Goal: Transaction & Acquisition: Purchase product/service

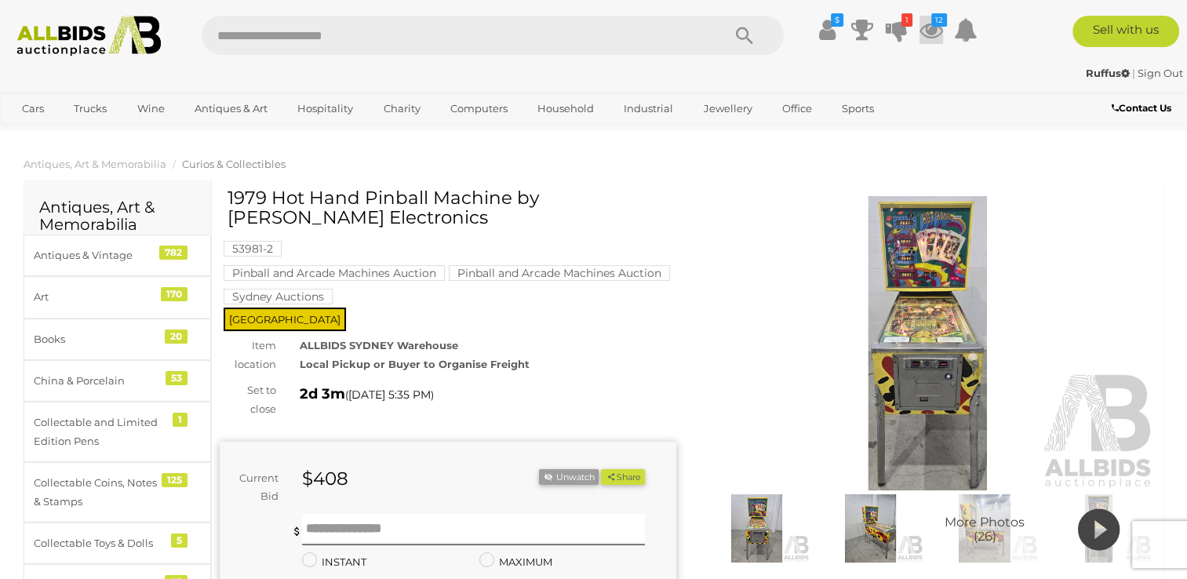
click at [926, 30] on icon at bounding box center [931, 30] width 24 height 28
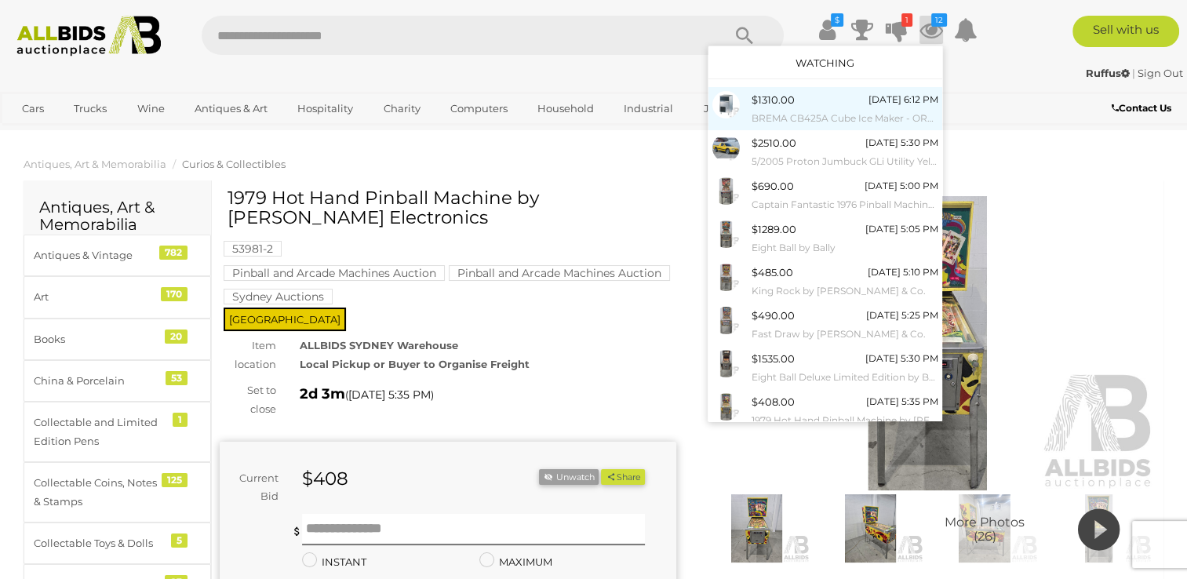
click at [797, 111] on small "BREMA CB425A Cube Ice Maker - ORP $4,200 - Brand New" at bounding box center [845, 118] width 187 height 17
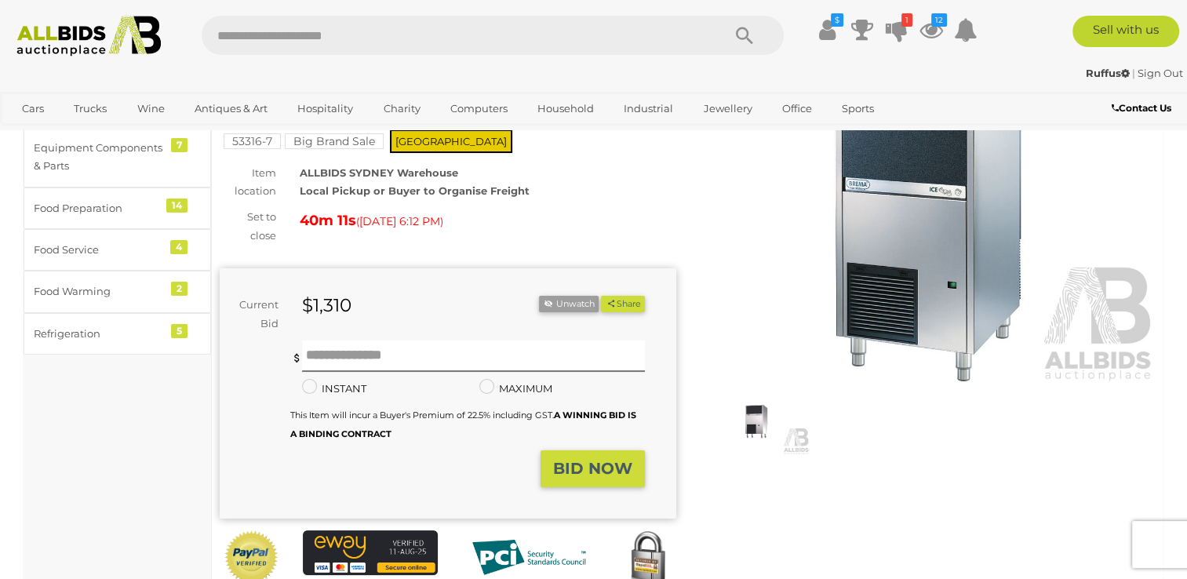
scroll to position [157, 0]
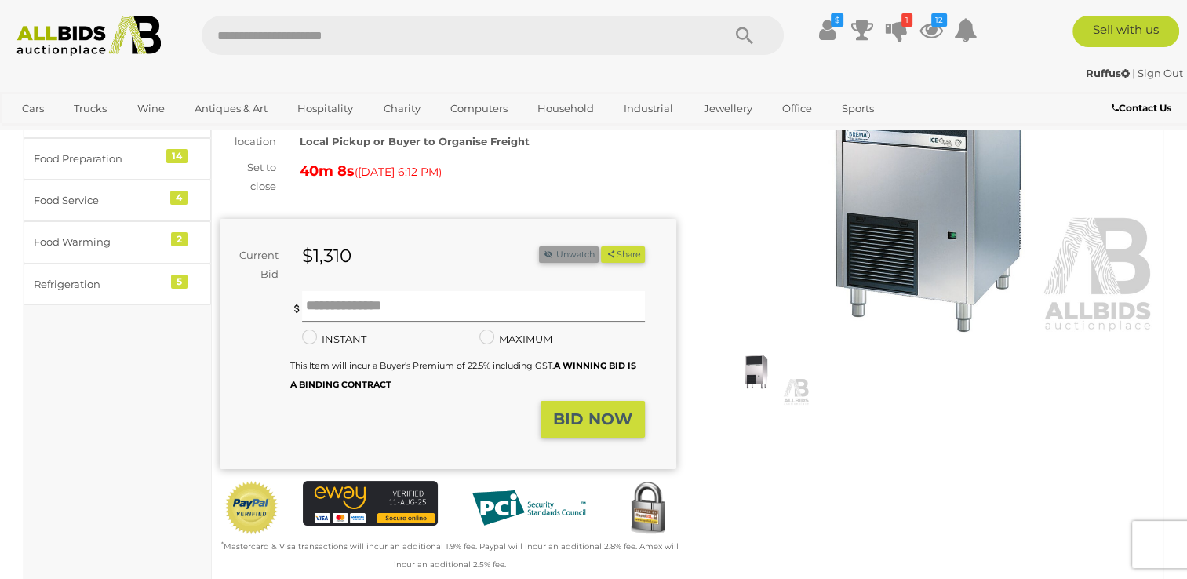
click at [544, 252] on icon "button" at bounding box center [548, 253] width 11 height 9
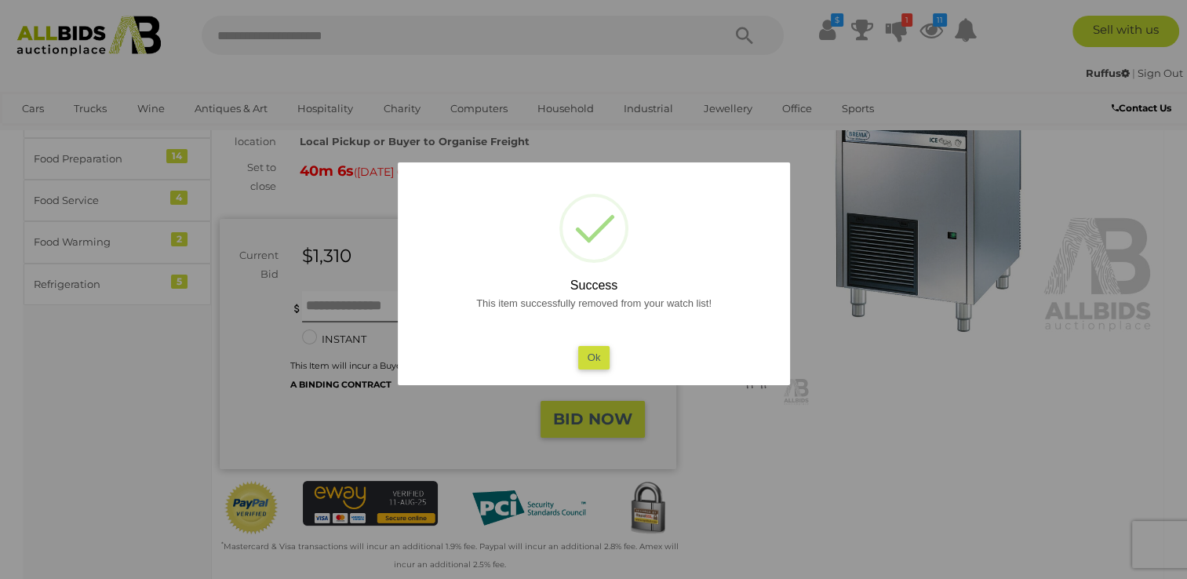
click at [596, 359] on button "Ok" at bounding box center [593, 357] width 32 height 23
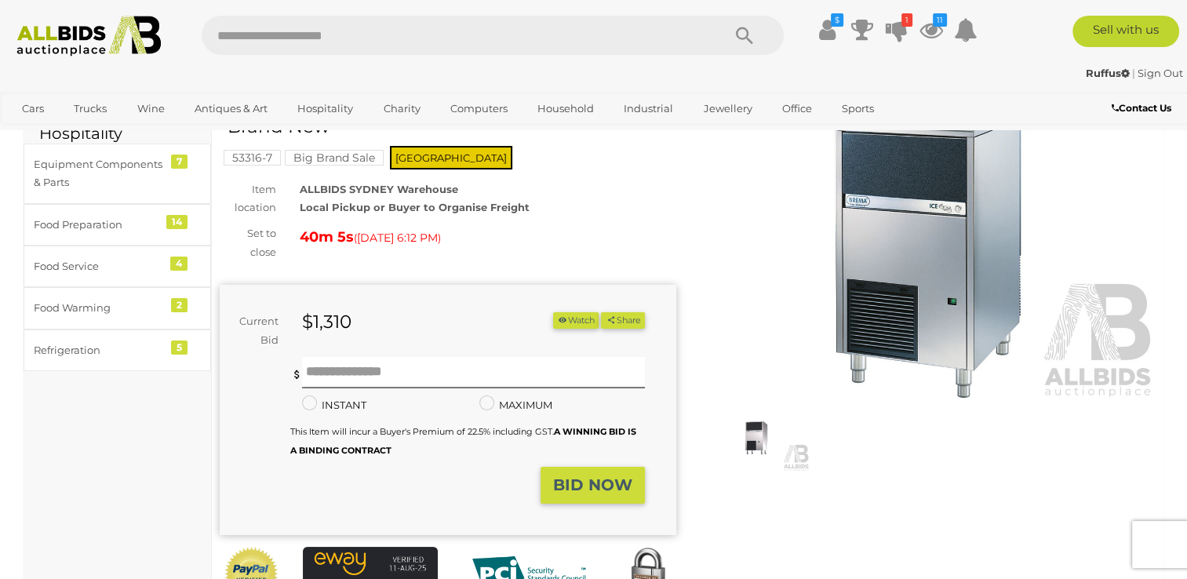
scroll to position [0, 0]
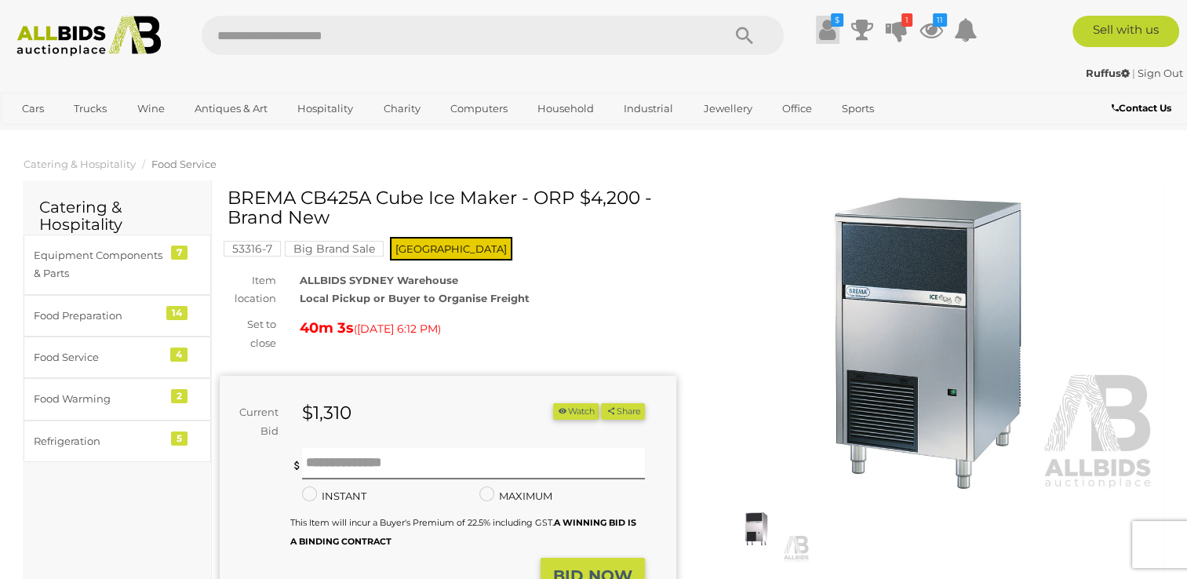
click at [825, 31] on icon at bounding box center [827, 30] width 16 height 28
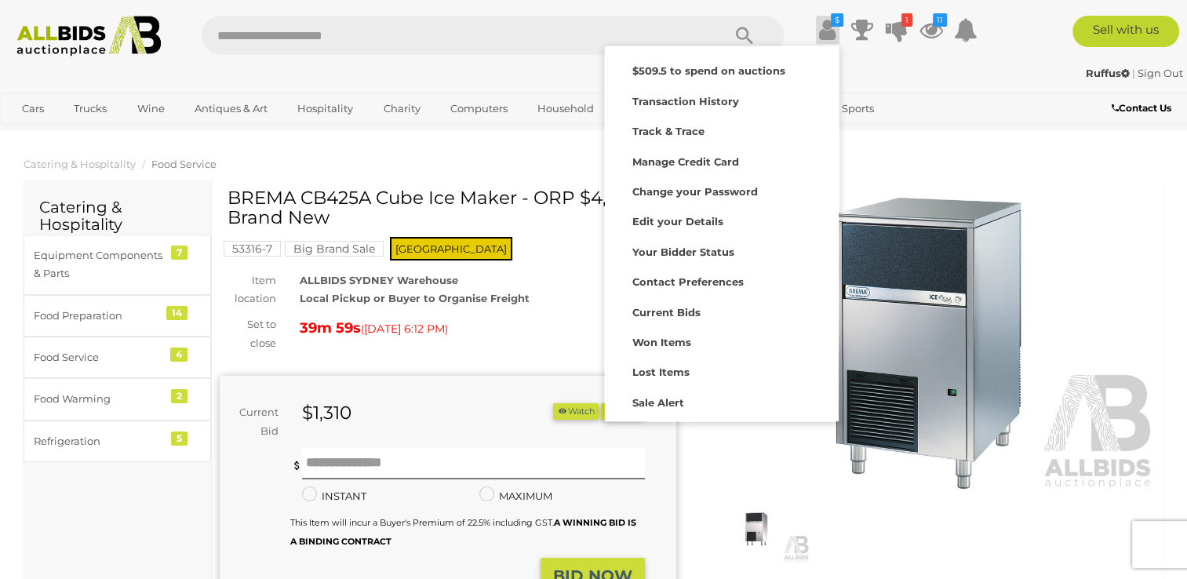
click at [828, 33] on icon at bounding box center [827, 30] width 16 height 28
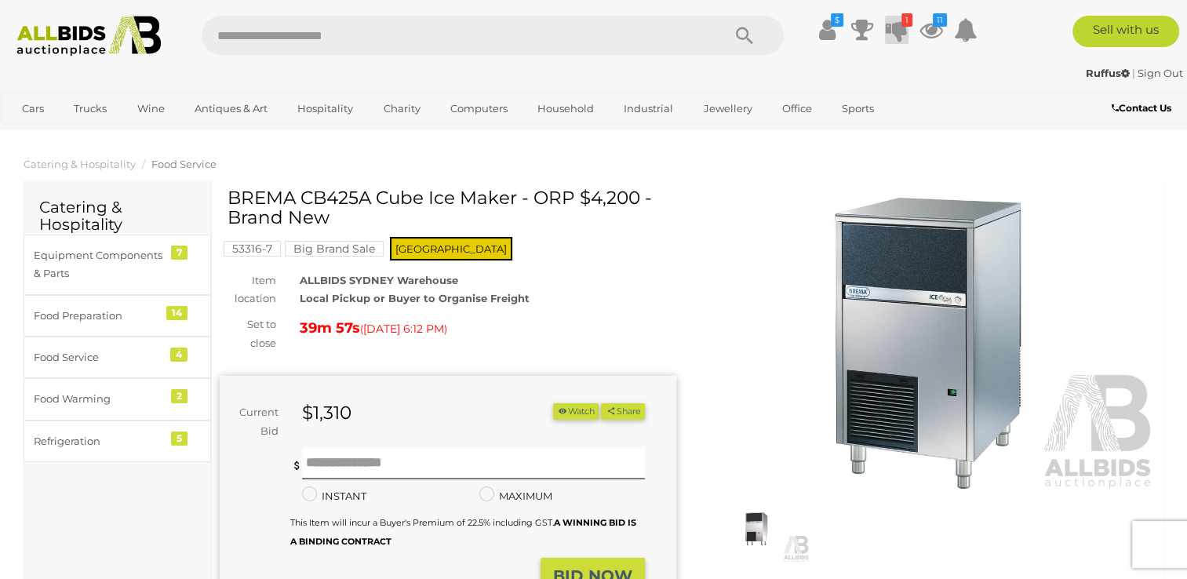
click at [896, 28] on icon at bounding box center [897, 30] width 22 height 28
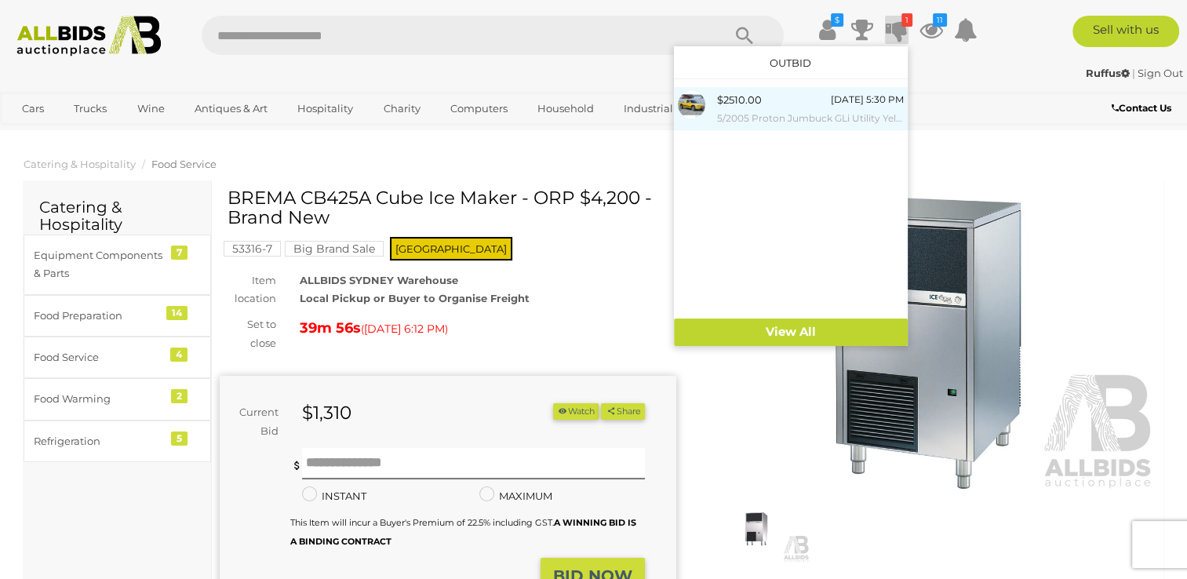
click at [747, 100] on div "$2510.00" at bounding box center [739, 100] width 45 height 18
